Goal: Task Accomplishment & Management: Manage account settings

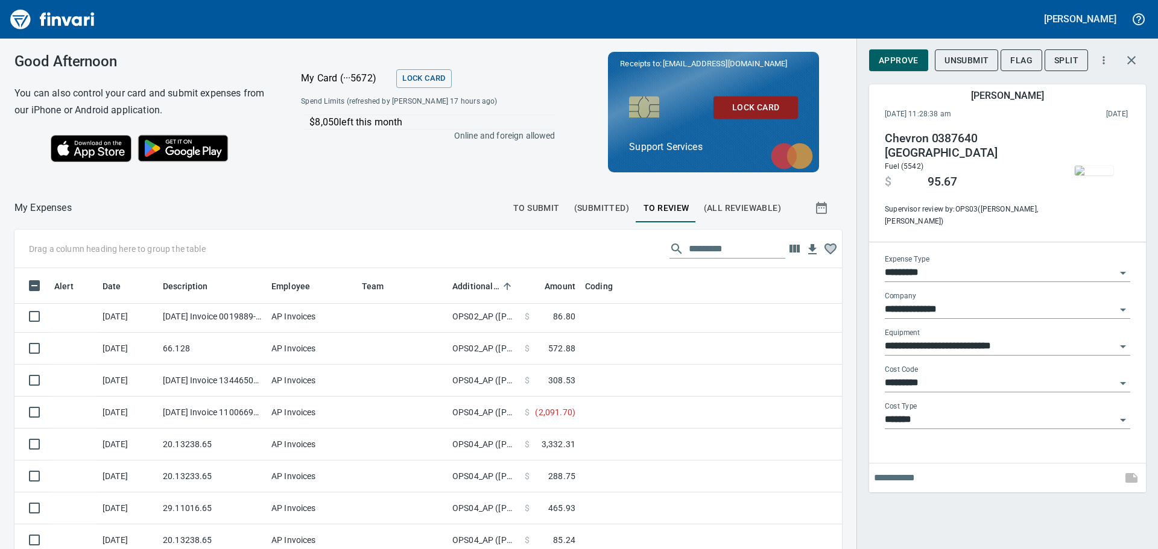
scroll to position [399, 800]
click at [1132, 62] on icon "button" at bounding box center [1131, 60] width 8 height 8
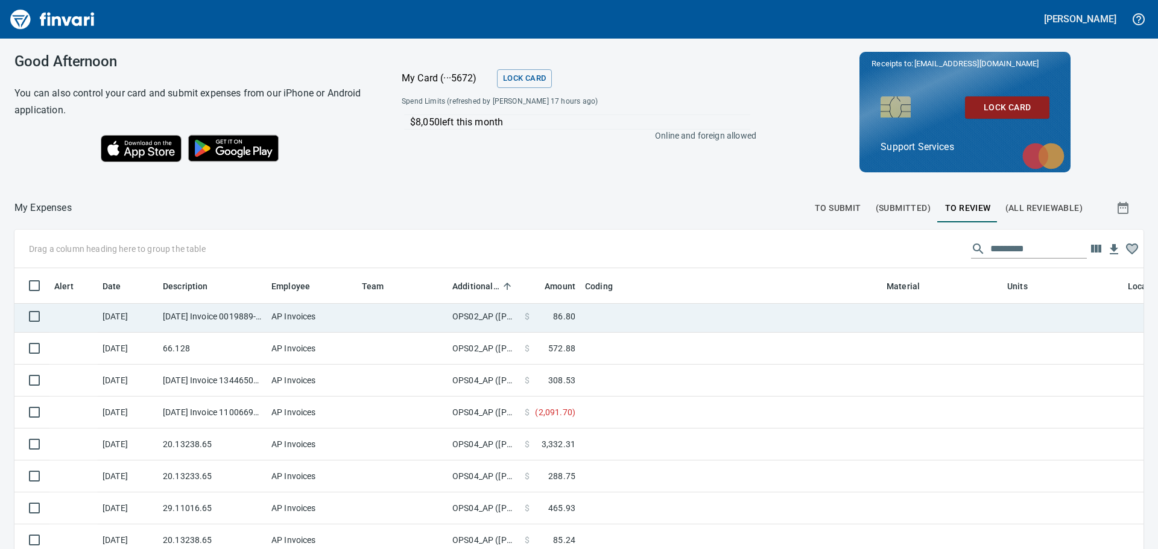
scroll to position [1, 1]
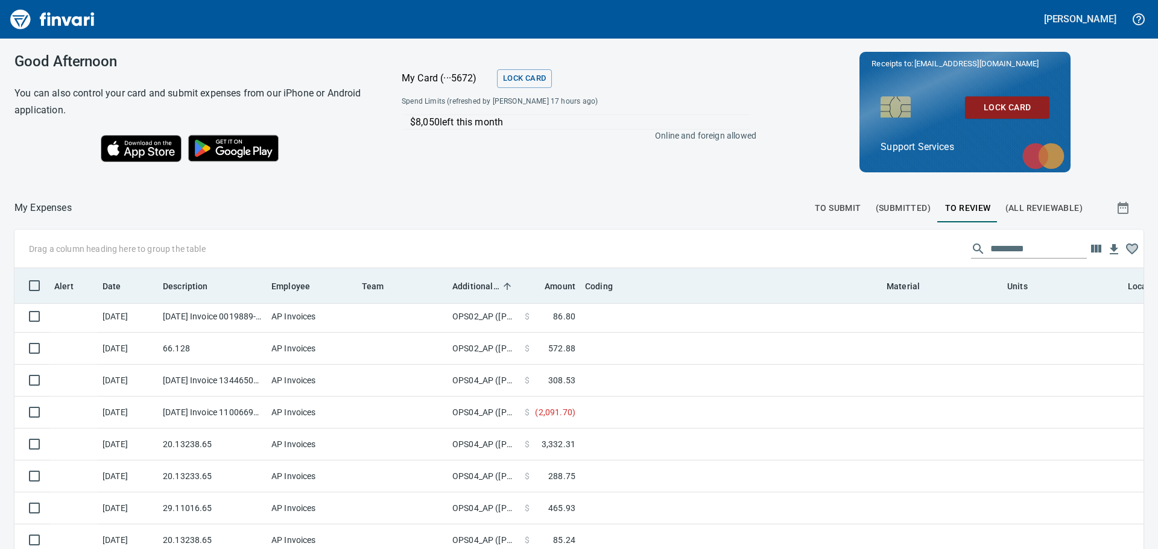
click at [471, 274] on th "Additional Reviewer" at bounding box center [484, 285] width 72 height 35
click at [467, 285] on span "Additional Reviewer" at bounding box center [475, 286] width 47 height 14
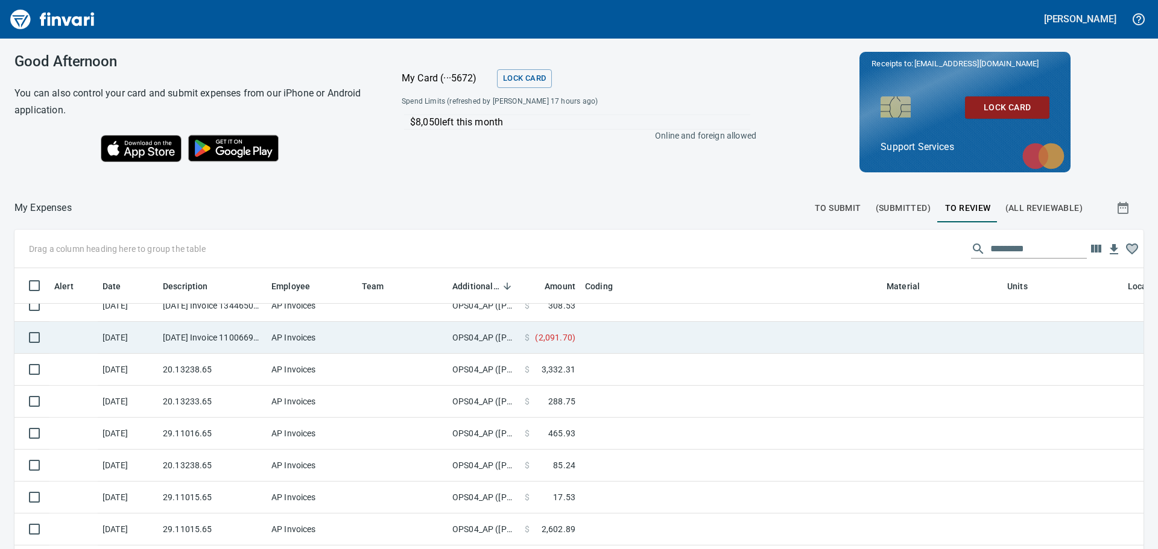
scroll to position [0, 0]
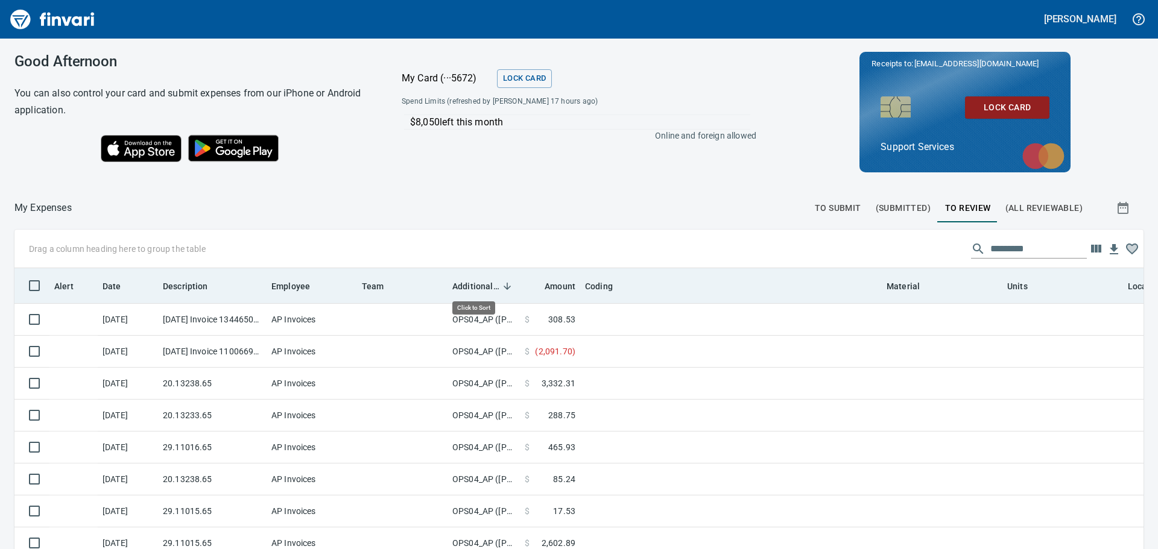
click at [476, 287] on span "Additional Reviewer" at bounding box center [475, 286] width 47 height 14
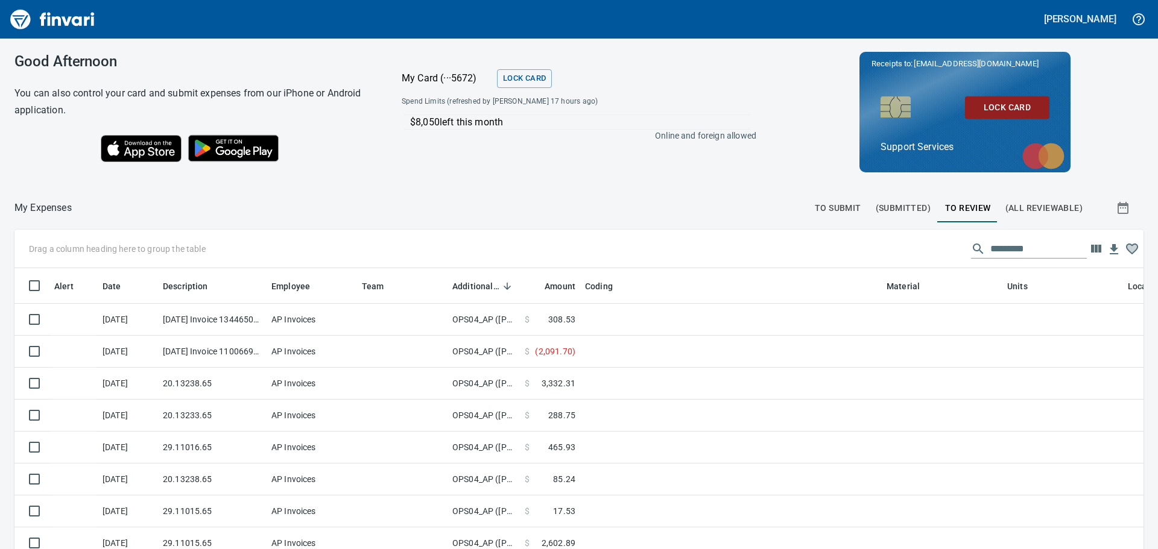
click at [815, 211] on span "To Submit" at bounding box center [838, 208] width 46 height 15
